Goal: Task Accomplishment & Management: Complete application form

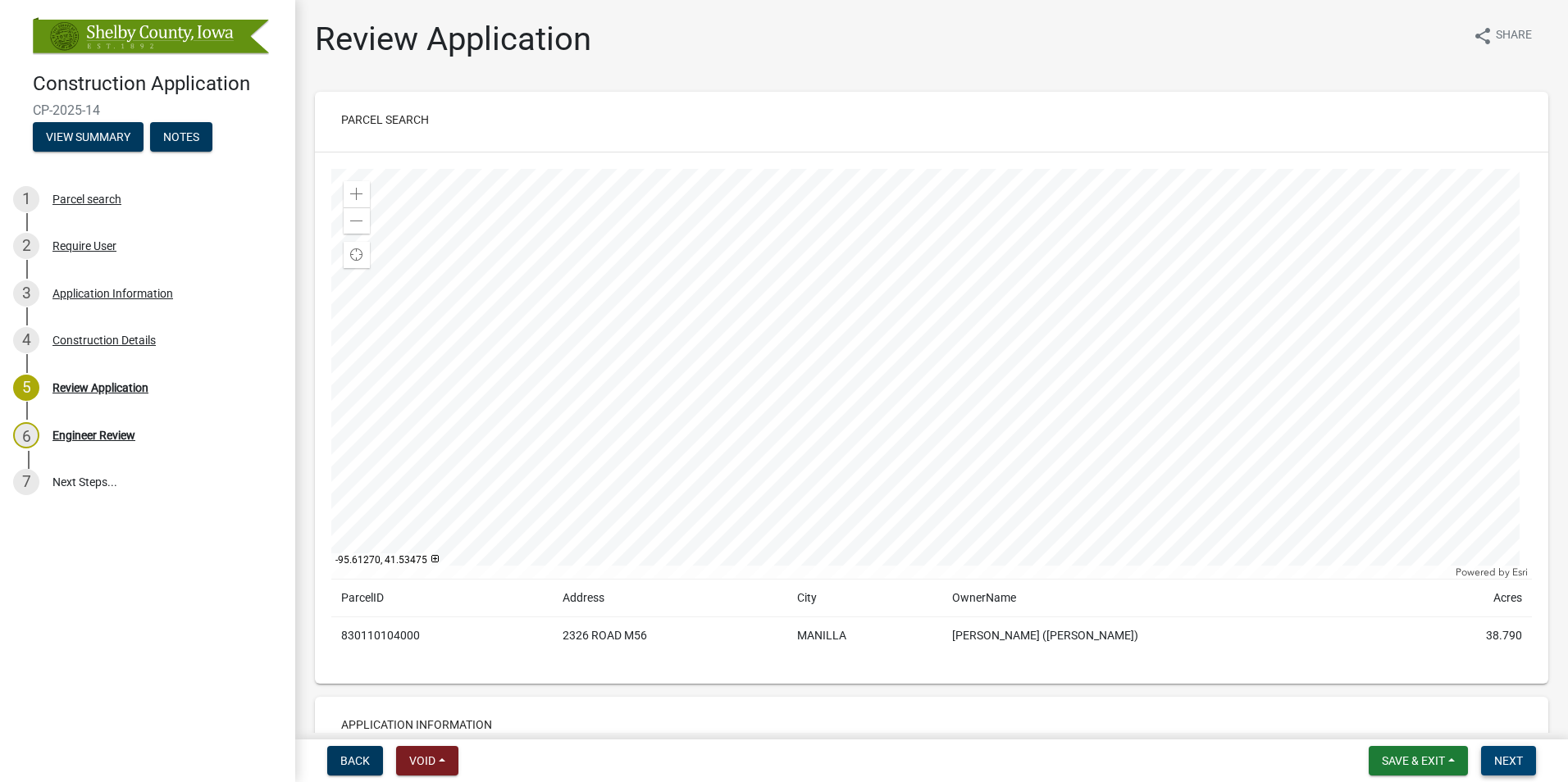
click at [1514, 757] on span "Next" at bounding box center [1509, 761] width 29 height 13
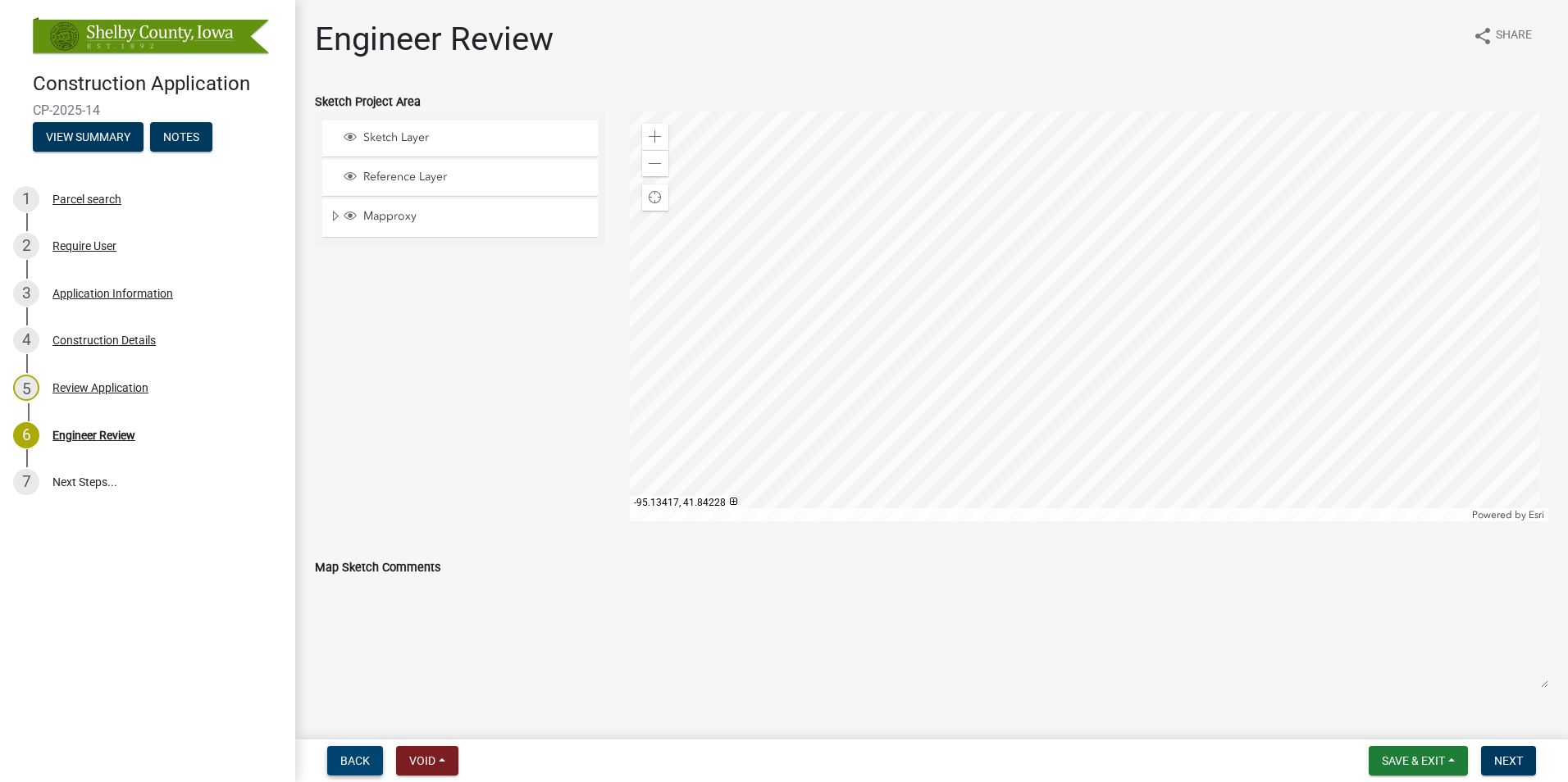
click at [337, 771] on button "Back" at bounding box center [354, 761] width 55 height 30
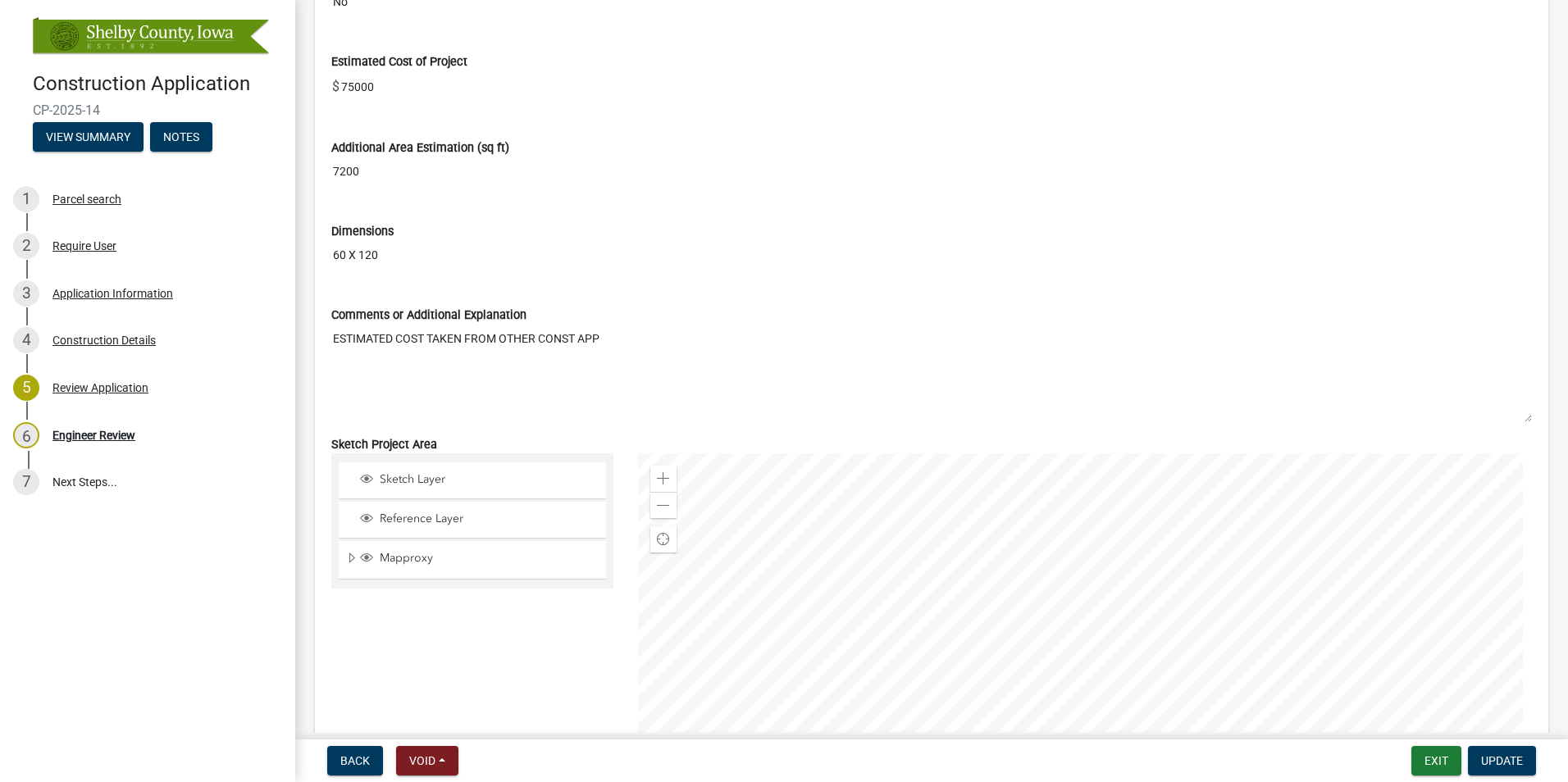
scroll to position [2460, 0]
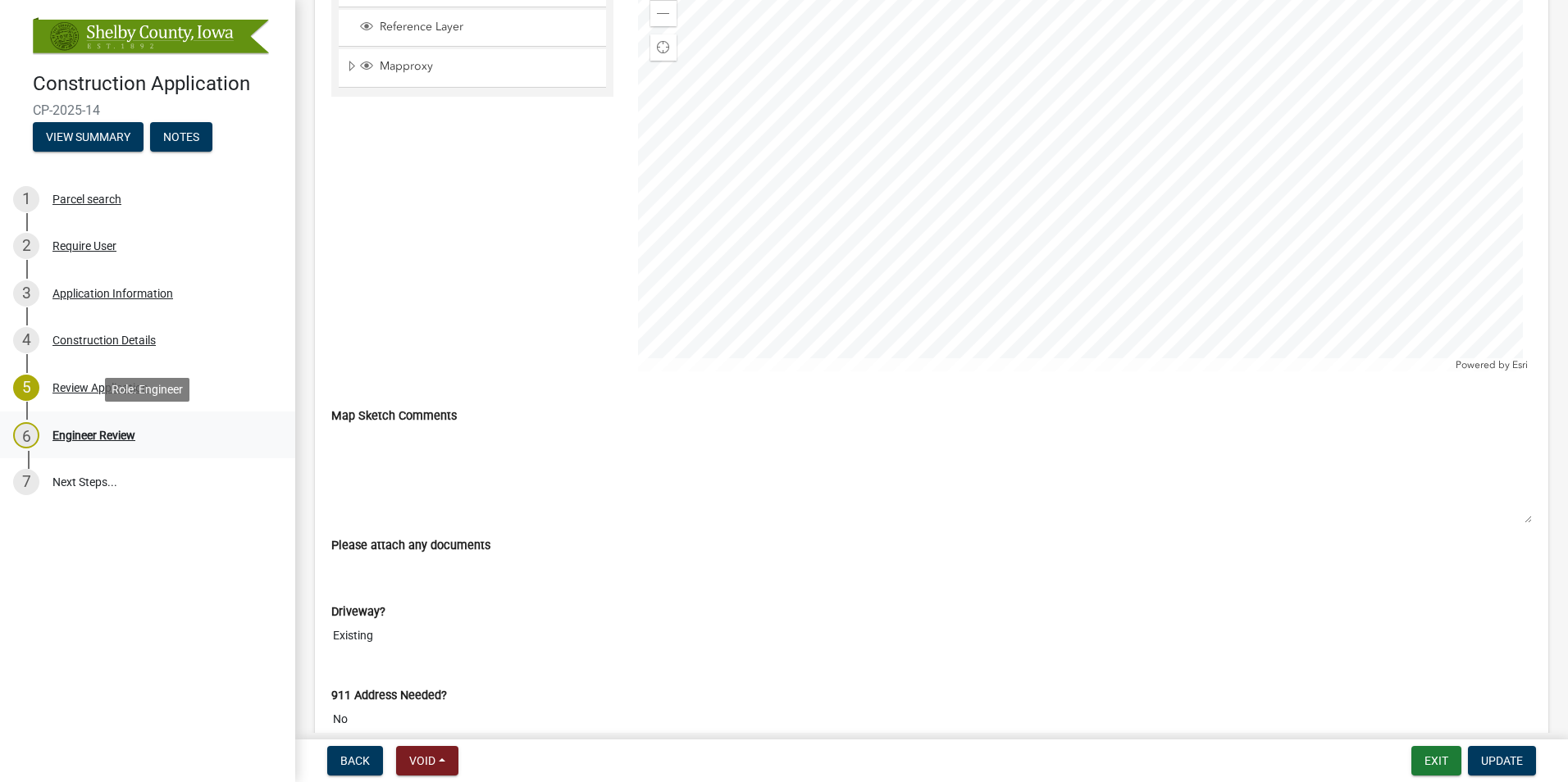
click at [94, 434] on div "Engineer Review" at bounding box center [94, 435] width 83 height 12
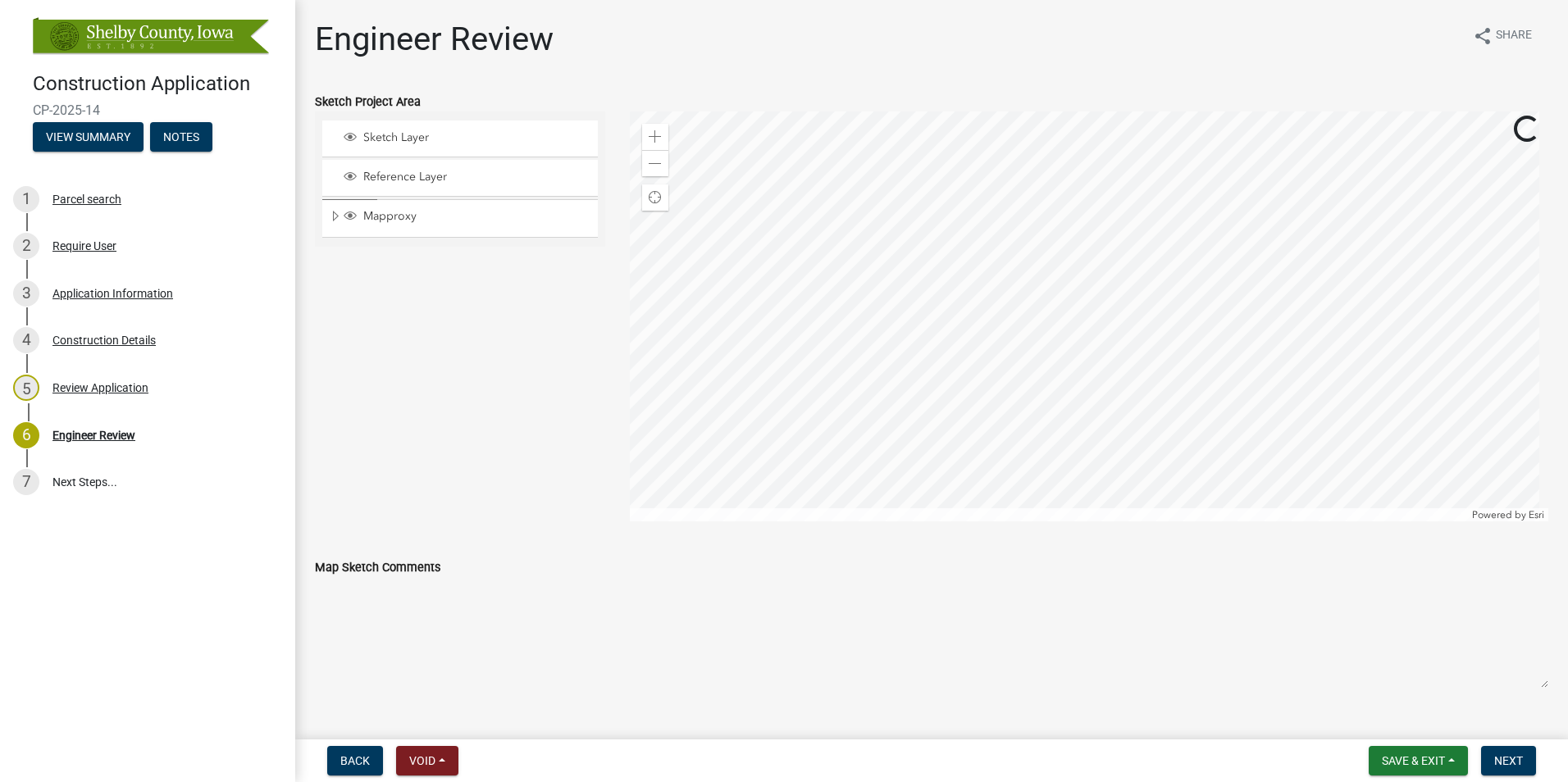
scroll to position [574, 0]
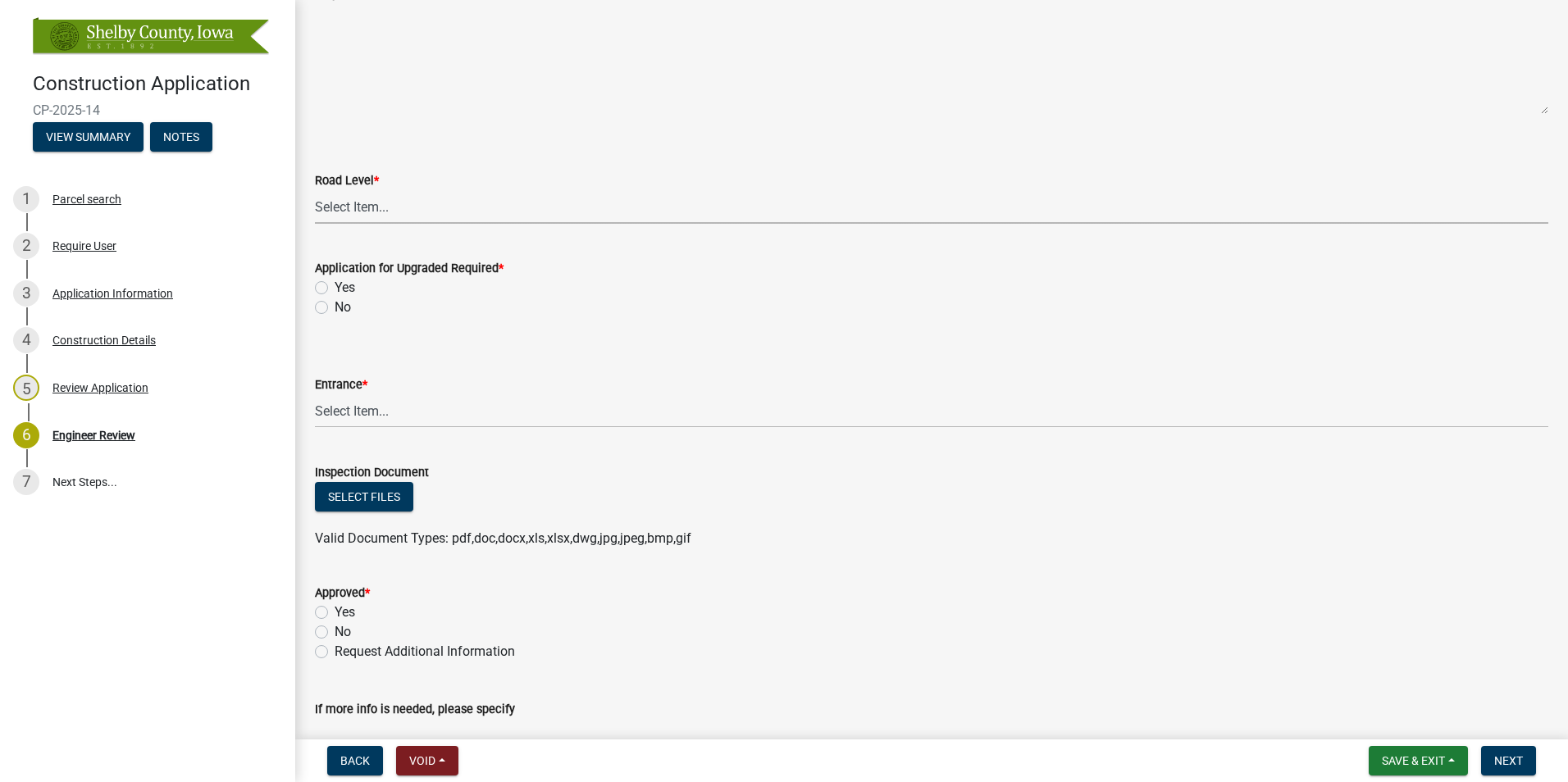
click at [467, 213] on select "Select Item... Level A (Paved or Graded) Level B (Minimum Maintenance) Level C …" at bounding box center [932, 206] width 1234 height 34
click at [315, 190] on select "Select Item... Level A (Paved or Graded) Level B (Minimum Maintenance) Level C …" at bounding box center [932, 206] width 1234 height 34
select select "5e3cc8b5-abe9-41ba-abca-a5501af18317"
click at [342, 307] on label "No" at bounding box center [342, 308] width 16 height 20
click at [342, 307] on input "No" at bounding box center [340, 303] width 11 height 11
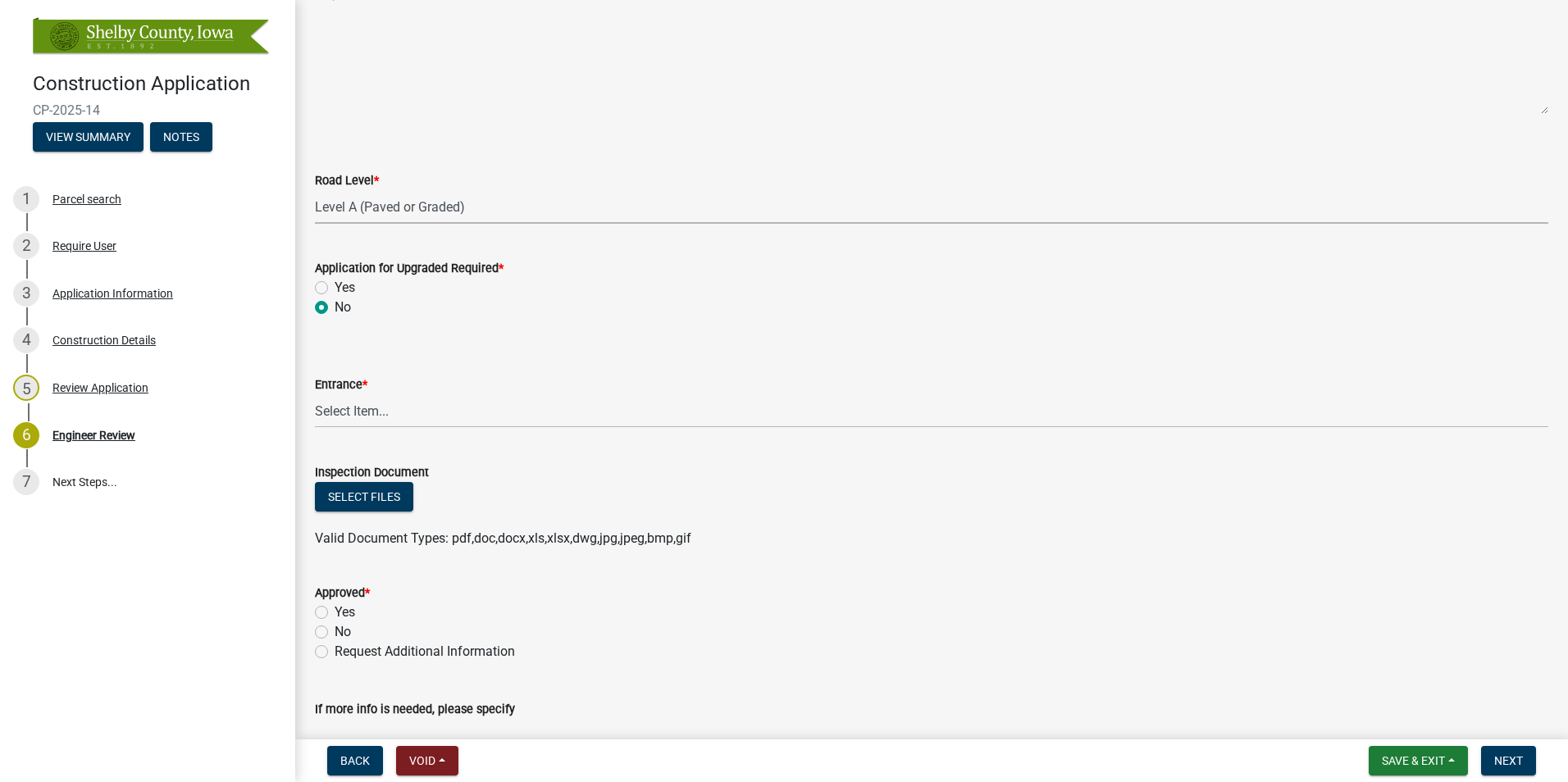
radio input "true"
click at [375, 415] on select "Select Item... Existing Existing but needs altered Proposed None Other Not Appl…" at bounding box center [932, 411] width 1234 height 34
click at [315, 394] on select "Select Item... Existing Existing but needs altered Proposed None Other Not Appl…" at bounding box center [932, 411] width 1234 height 34
select select "ef9600bc-dd22-44ae-a84b-9098db2bf2b1"
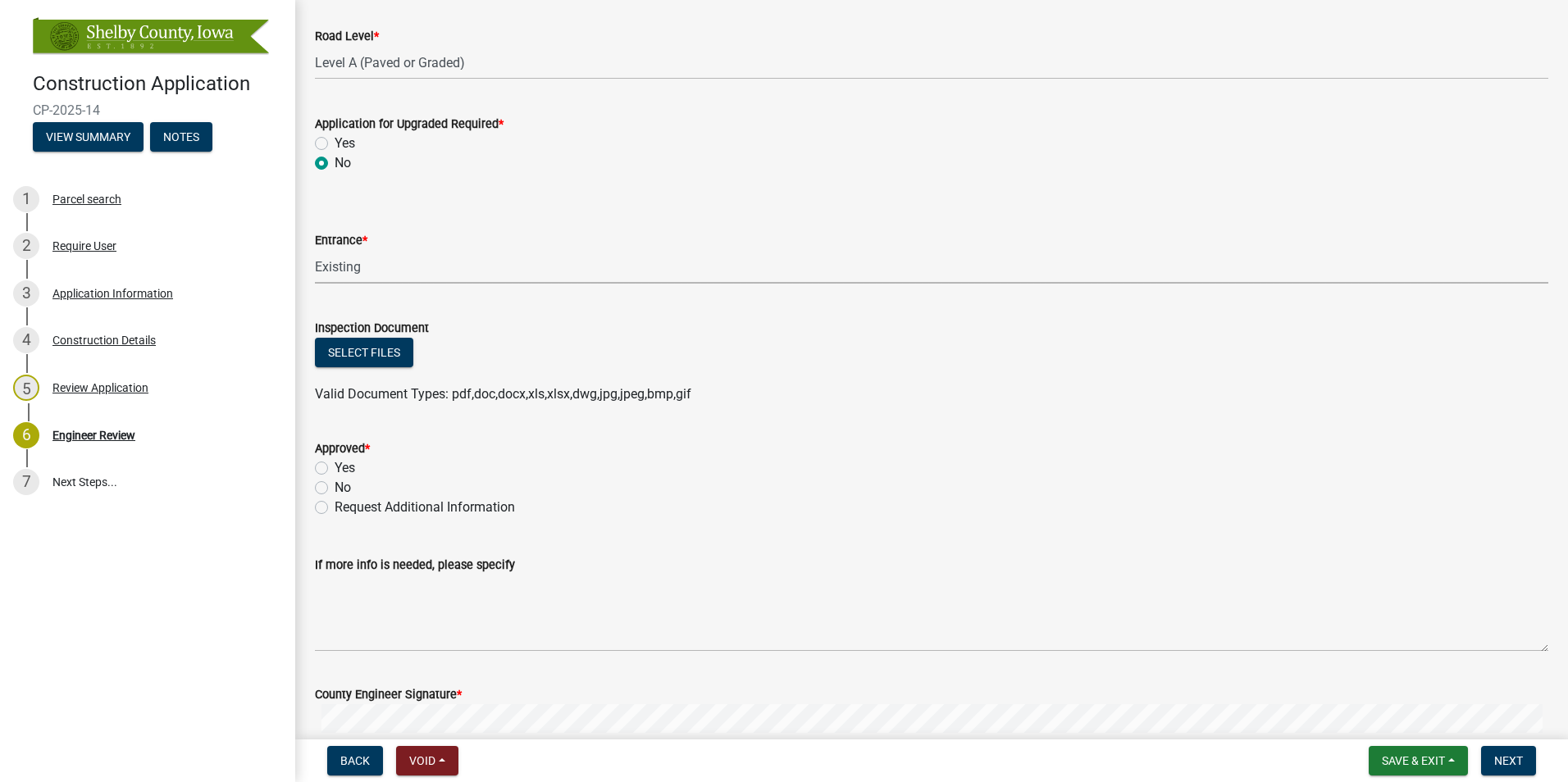
scroll to position [820, 0]
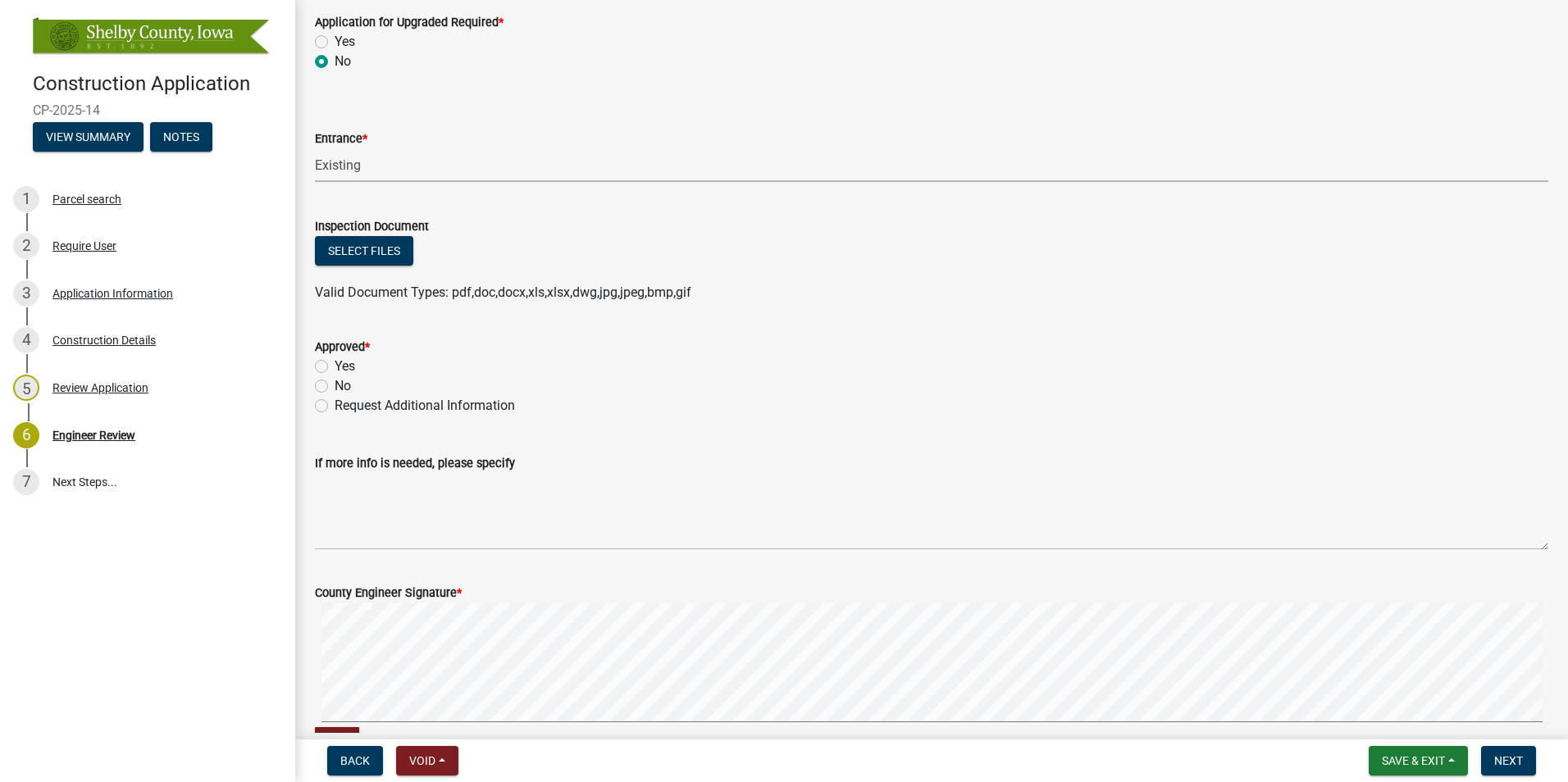
click at [334, 366] on label "Yes" at bounding box center [344, 367] width 21 height 20
click at [334, 366] on input "Yes" at bounding box center [340, 362] width 11 height 11
radio input "true"
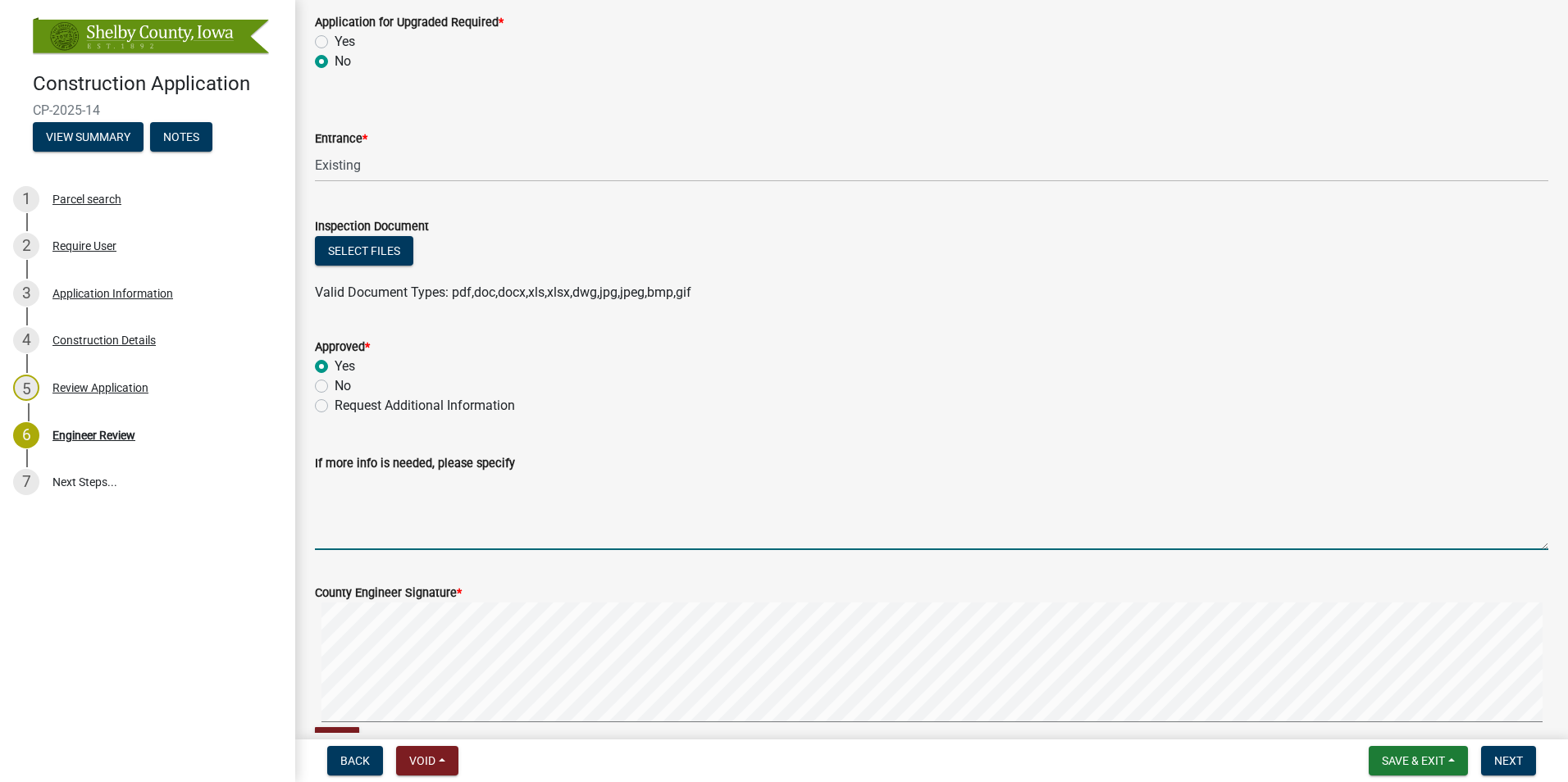
click at [433, 519] on textarea "If more info is needed, please specify" at bounding box center [932, 511] width 1234 height 77
click at [584, 553] on wm-data-entity-input-list "Sketch Project Area Sketch Layer Reference Layer Mapproxy Flood Zones Zoning Zo…" at bounding box center [932, 66] width 1234 height 1590
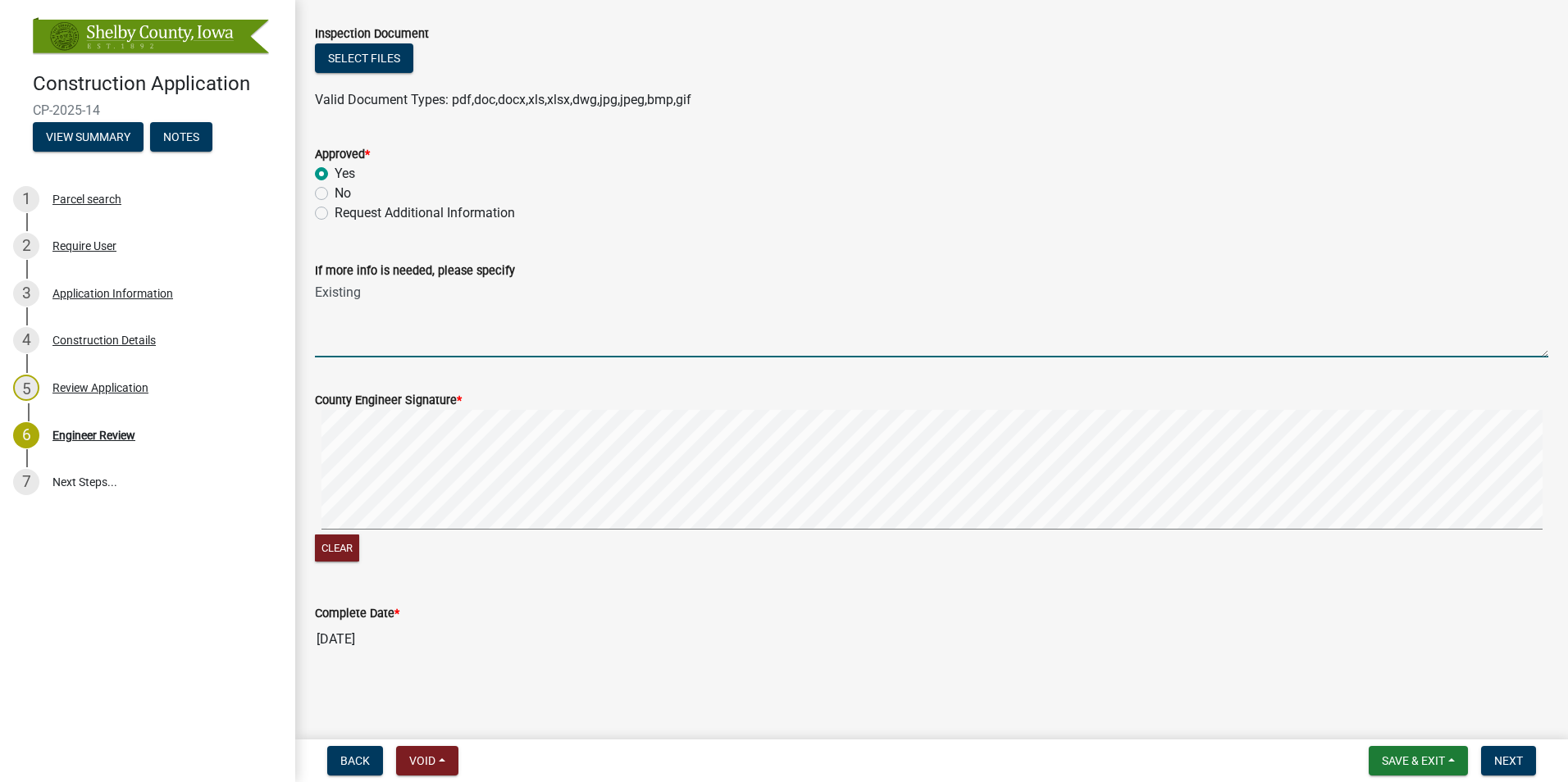
scroll to position [685, 0]
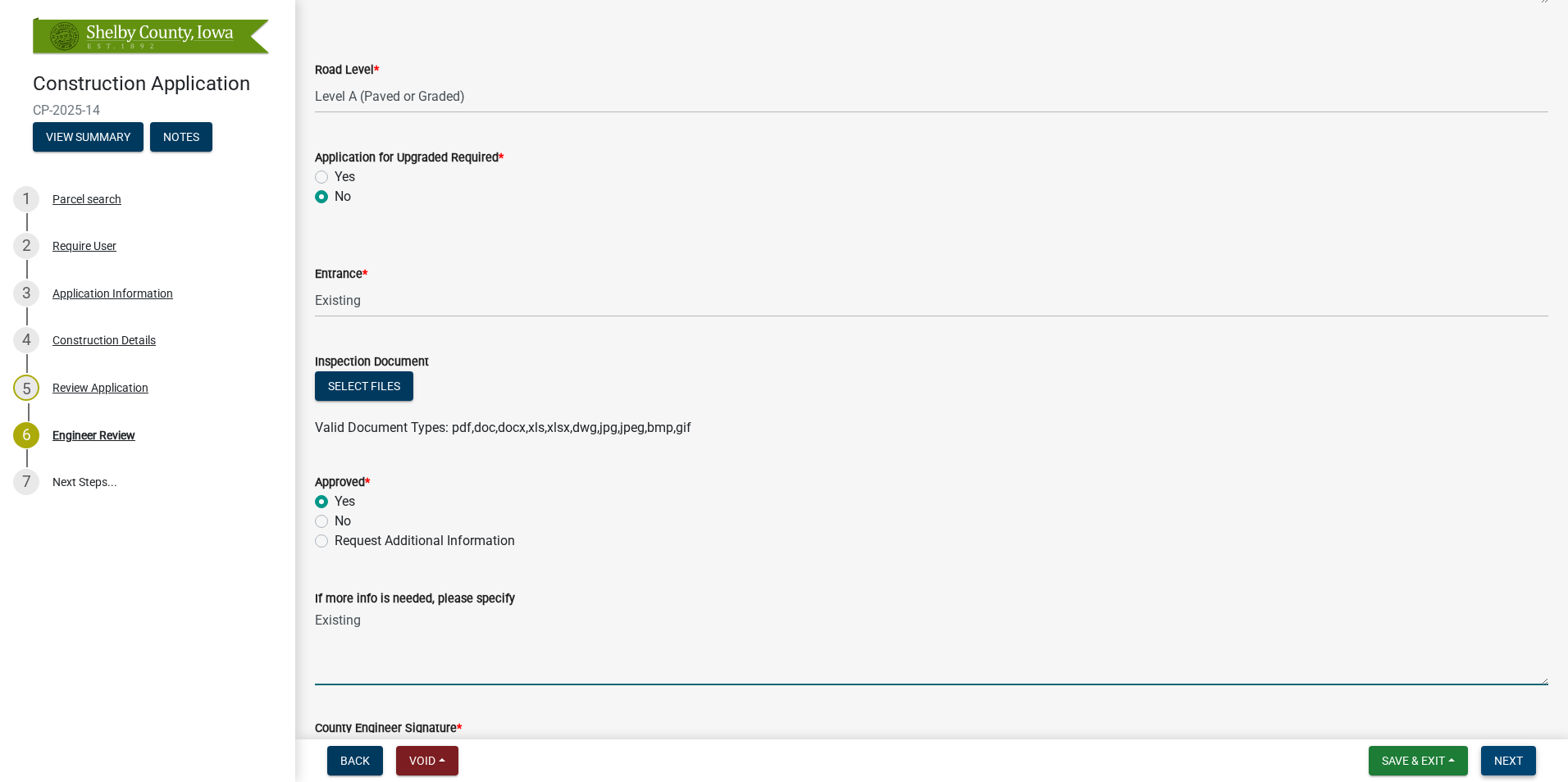
type textarea "Existing"
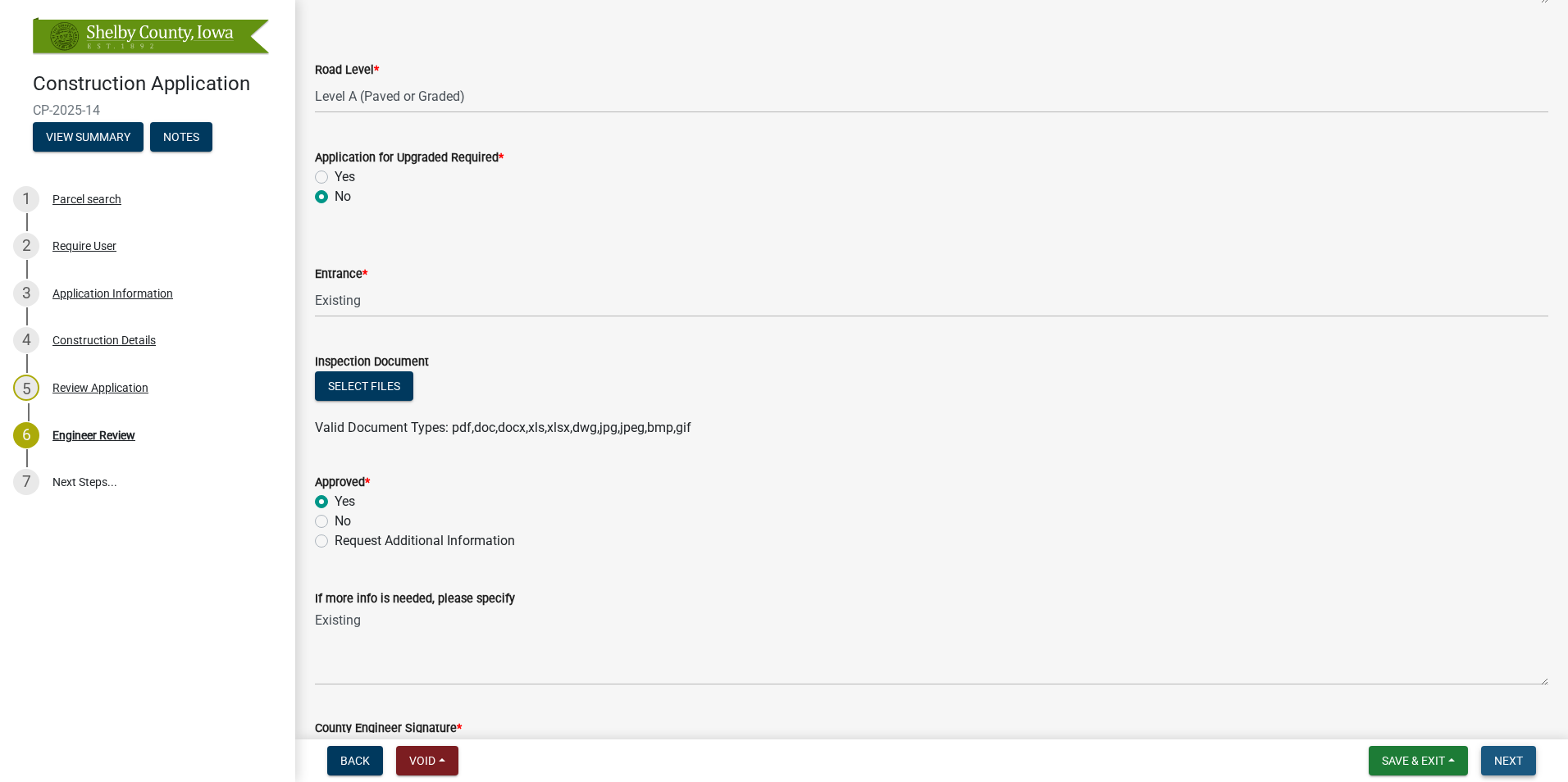
click at [1514, 762] on span "Next" at bounding box center [1509, 761] width 29 height 13
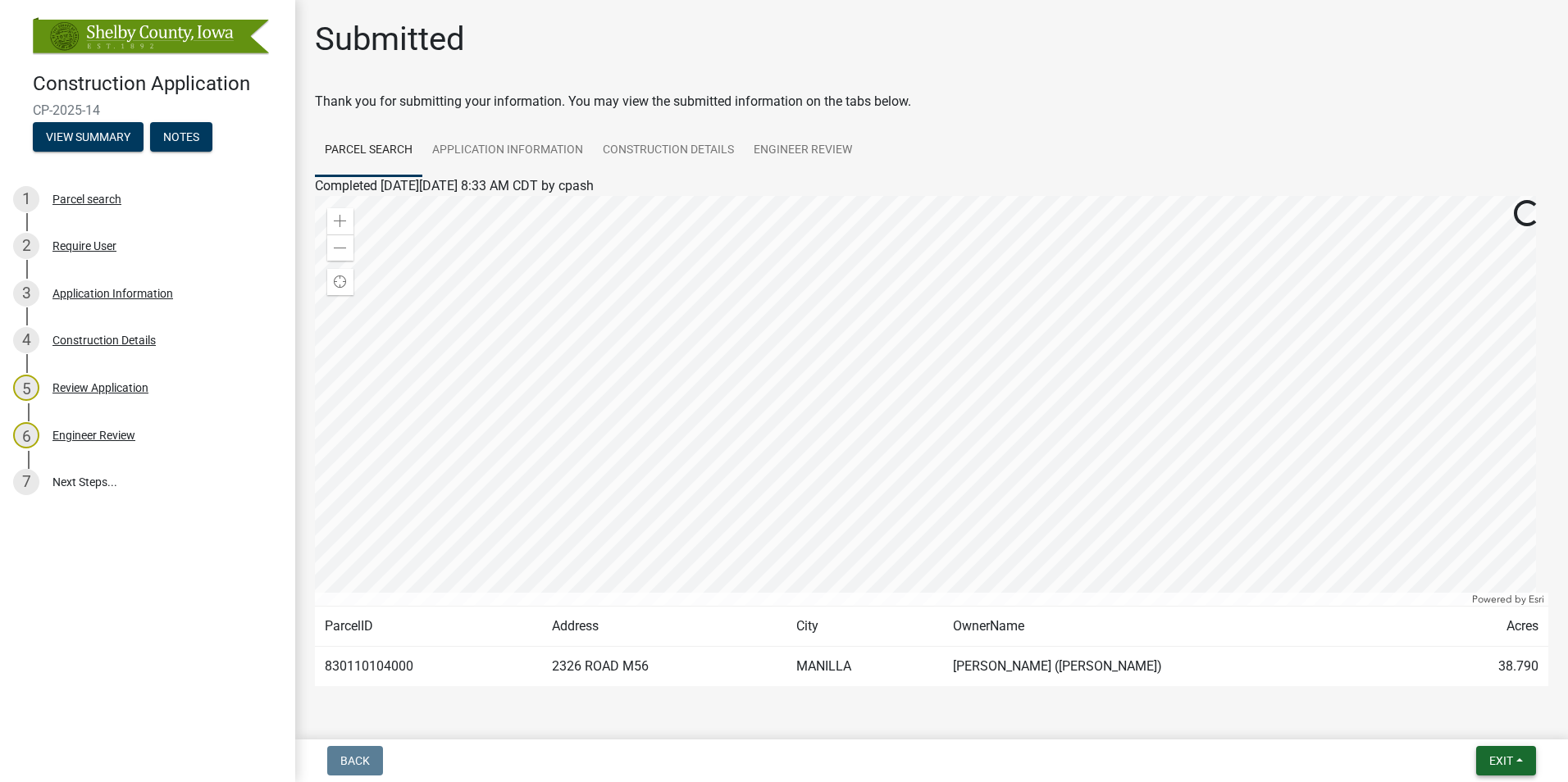
click at [1514, 762] on button "Exit" at bounding box center [1506, 761] width 60 height 30
click at [1473, 719] on button "Save & Exit" at bounding box center [1471, 718] width 131 height 39
